Goal: Task Accomplishment & Management: Use online tool/utility

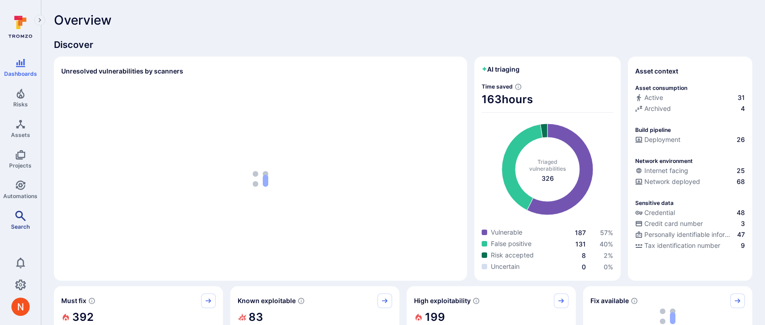
click at [16, 217] on icon "Search" at bounding box center [20, 216] width 11 height 11
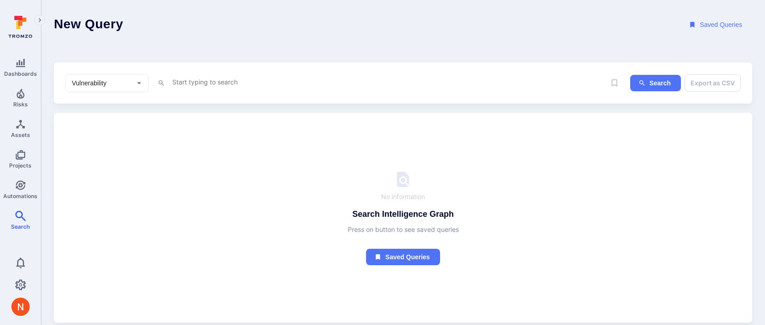
click at [713, 19] on button "Saved Queries" at bounding box center [716, 24] width 72 height 17
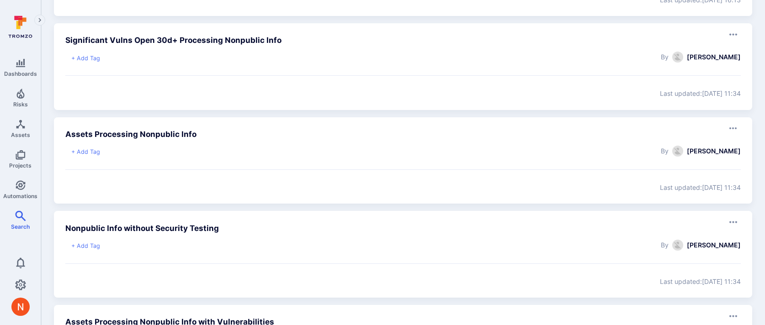
scroll to position [666, 0]
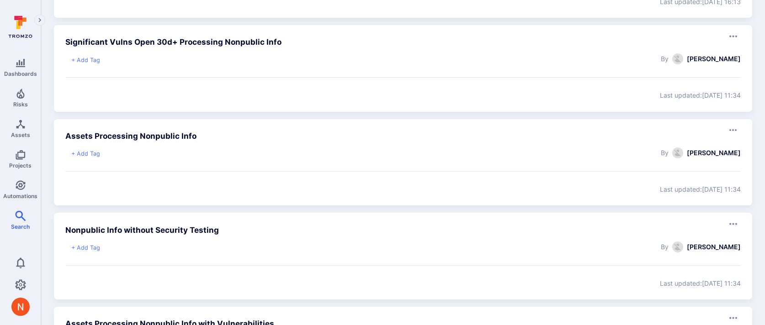
click at [91, 61] on button "+ Add Tag" at bounding box center [85, 60] width 29 height 9
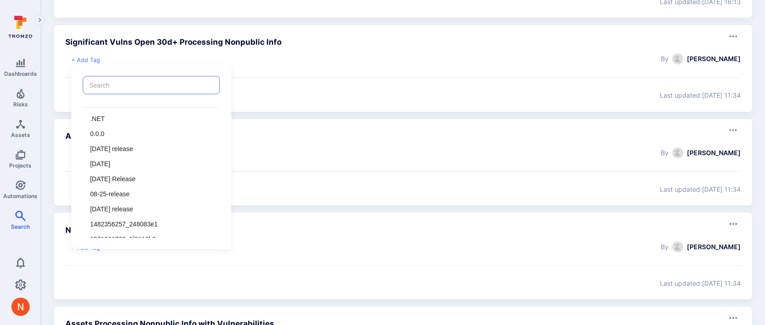
click at [114, 86] on input "search" at bounding box center [151, 85] width 128 height 9
paste input "nycrr-500"
type input "nycrr-500"
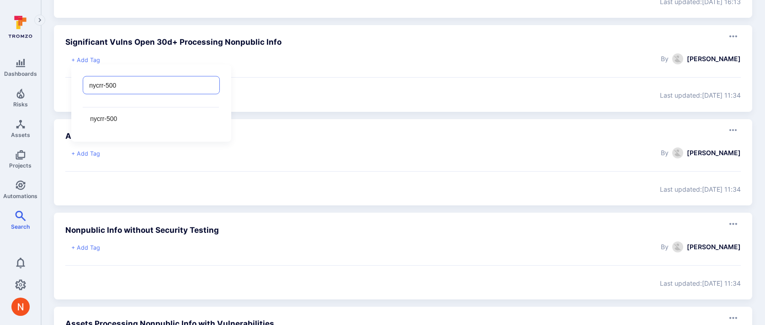
click at [106, 118] on p "nycrr-500" at bounding box center [103, 119] width 27 height 10
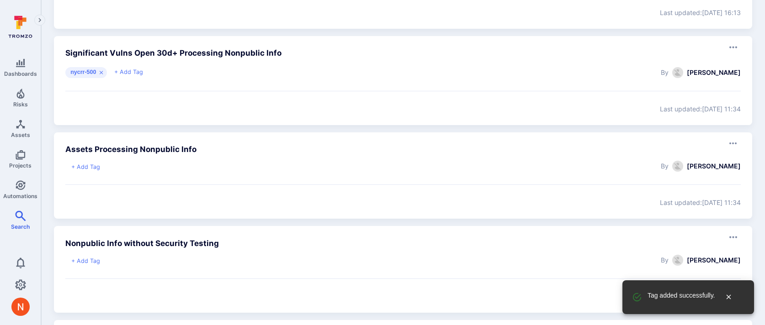
scroll to position [652, 0]
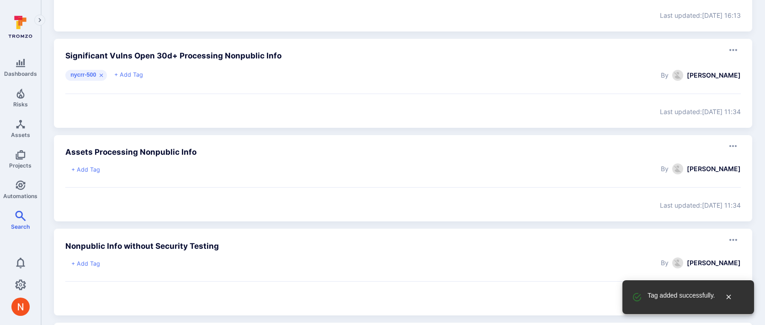
click at [85, 167] on button "+ Add Tag" at bounding box center [85, 170] width 29 height 9
click at [111, 191] on input "search" at bounding box center [151, 195] width 128 height 9
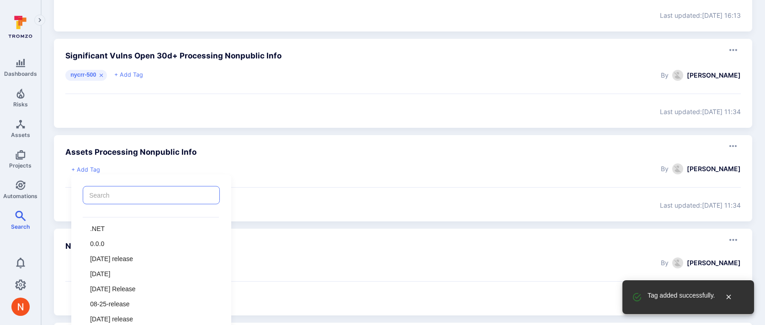
paste input "nycrr-500"
type input "nycrr-500"
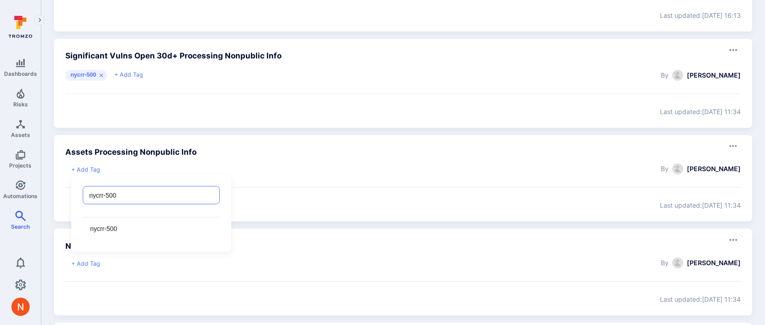
click at [126, 230] on li "nycrr-500" at bounding box center [151, 229] width 136 height 15
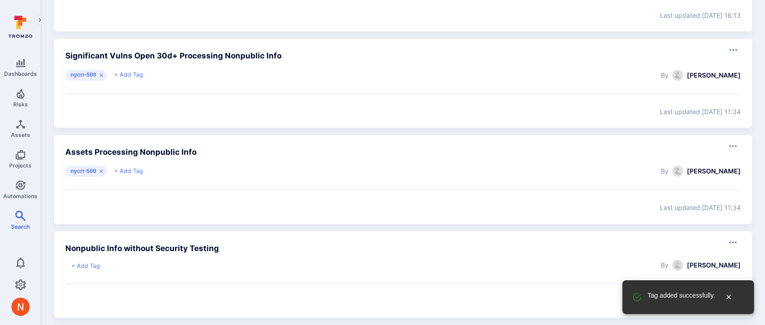
scroll to position [692, 0]
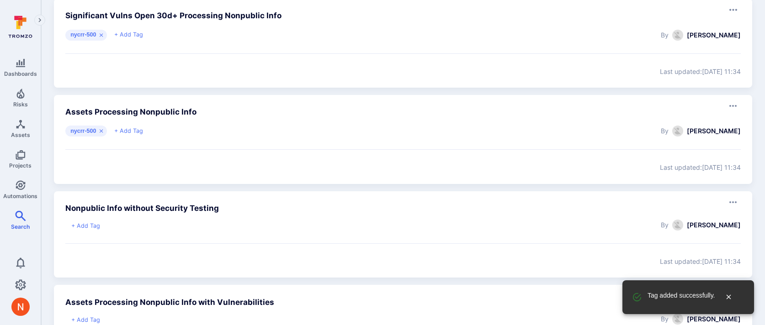
click at [96, 229] on button "+ Add Tag" at bounding box center [85, 226] width 29 height 9
click at [124, 251] on input "search" at bounding box center [151, 251] width 128 height 9
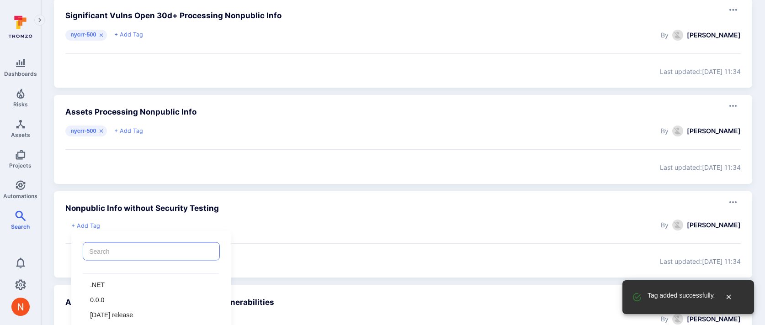
paste input "nycrr-500"
type input "nycrr-500"
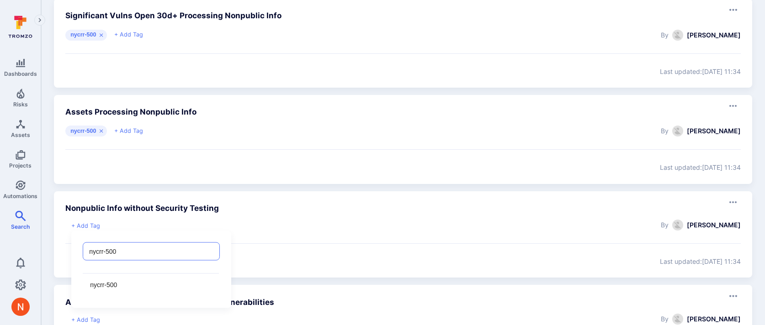
click at [110, 283] on p "nycrr-500" at bounding box center [103, 286] width 27 height 10
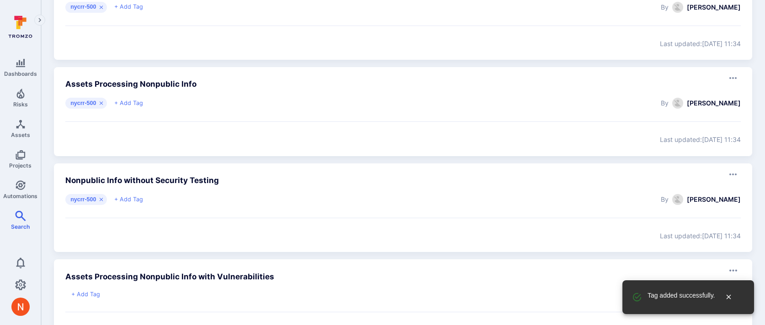
scroll to position [800, 0]
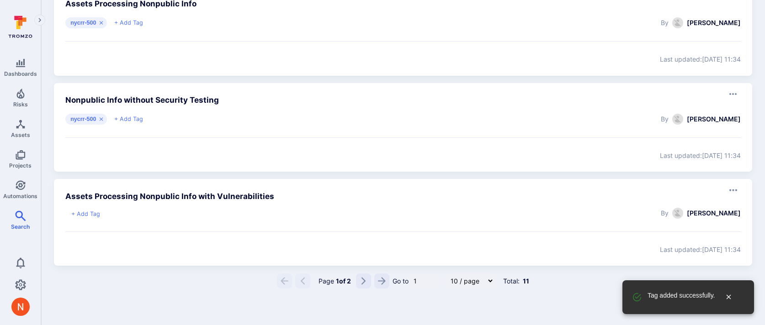
click at [88, 215] on button "+ Add Tag" at bounding box center [85, 214] width 29 height 9
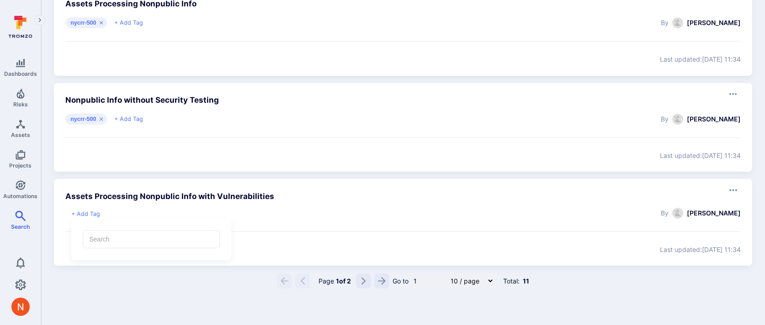
click at [118, 240] on input "search" at bounding box center [151, 239] width 128 height 9
paste input "nycrr-500"
type input "nycrr-500"
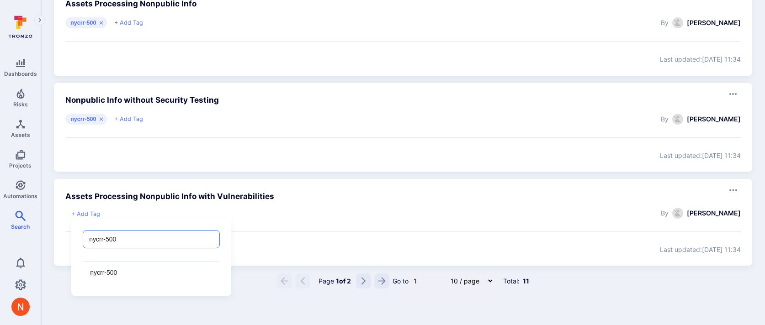
click at [116, 269] on p "nycrr-500" at bounding box center [103, 273] width 27 height 10
